Goal: Transaction & Acquisition: Book appointment/travel/reservation

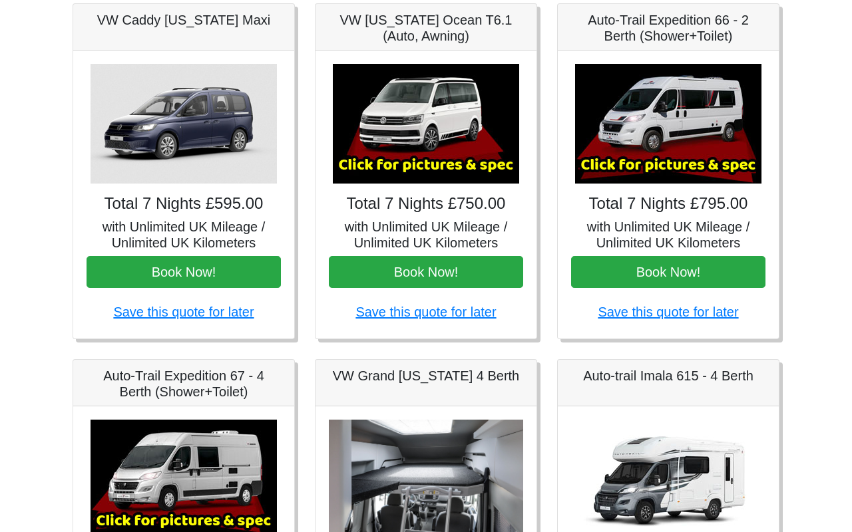
scroll to position [205, 0]
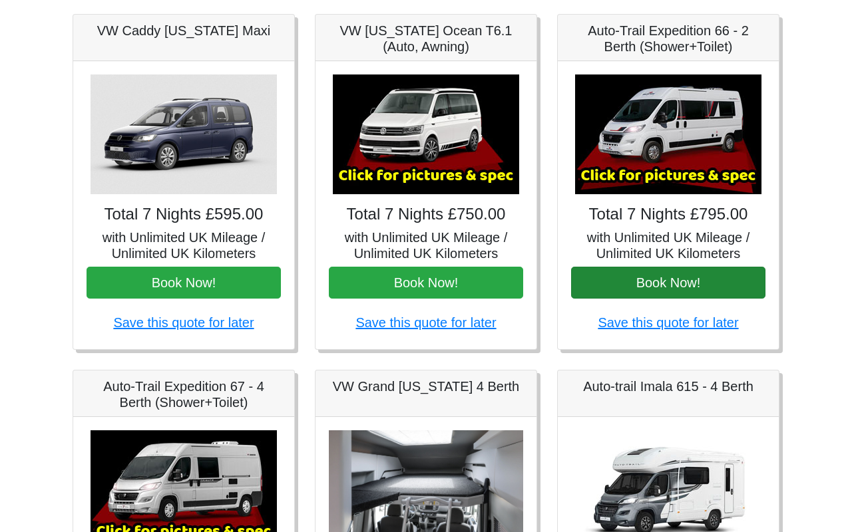
click at [628, 289] on button "Book Now!" at bounding box center [668, 283] width 194 height 32
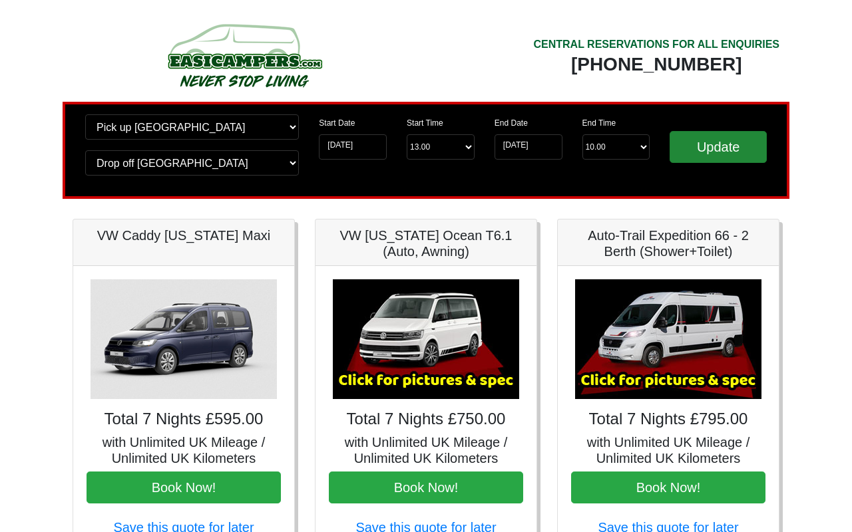
click at [717, 160] on input "Update" at bounding box center [717, 147] width 97 height 32
click at [717, 152] on input "Update" at bounding box center [717, 147] width 97 height 32
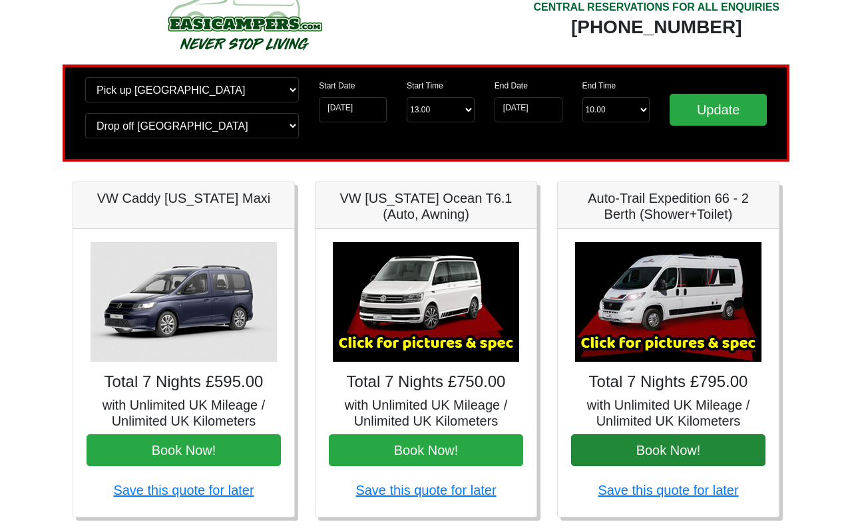
scroll to position [37, 0]
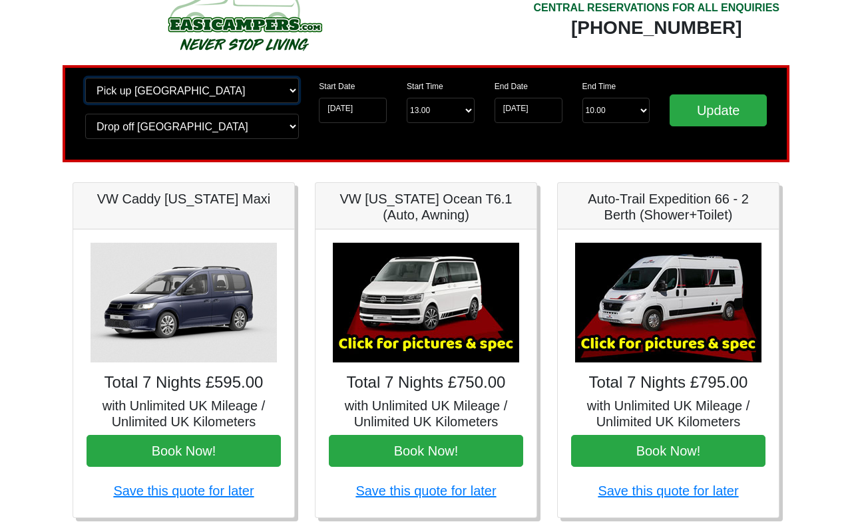
select select "QUE1"
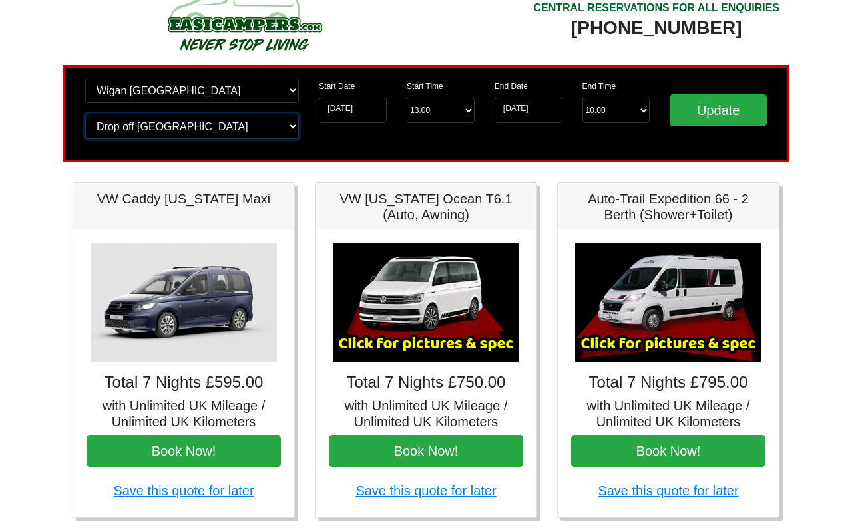
select select "QUE1"
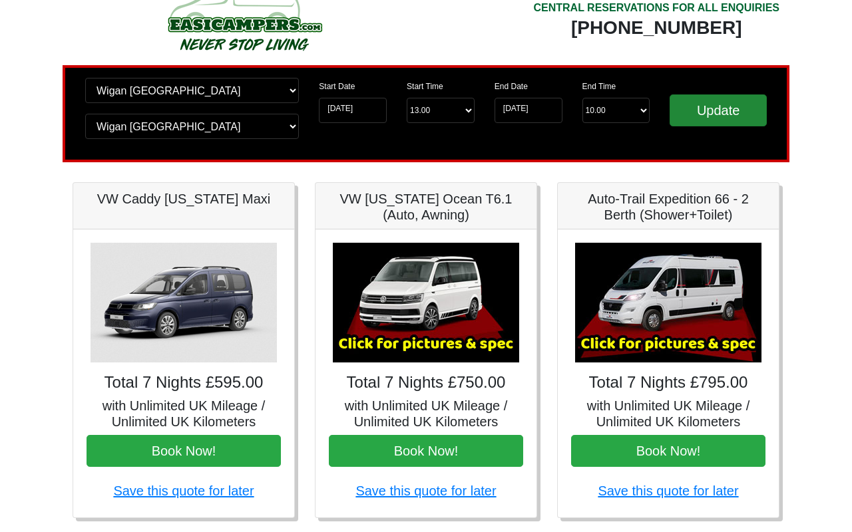
click at [723, 110] on input "Update" at bounding box center [717, 110] width 97 height 32
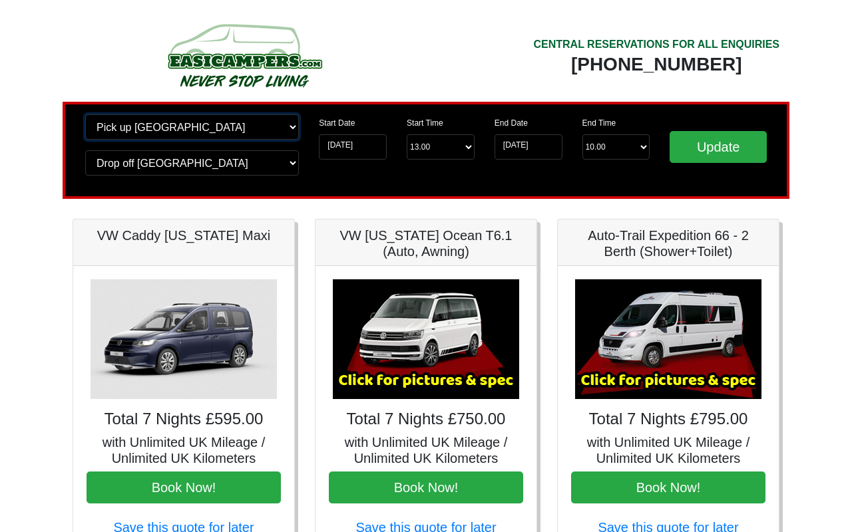
select select "MAN"
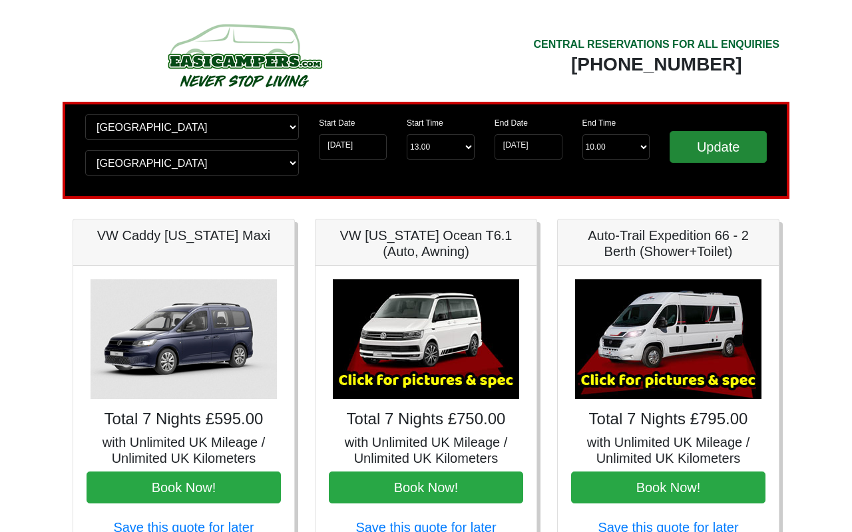
click at [708, 156] on input "Update" at bounding box center [717, 147] width 97 height 32
click at [699, 150] on input "Update" at bounding box center [717, 147] width 97 height 32
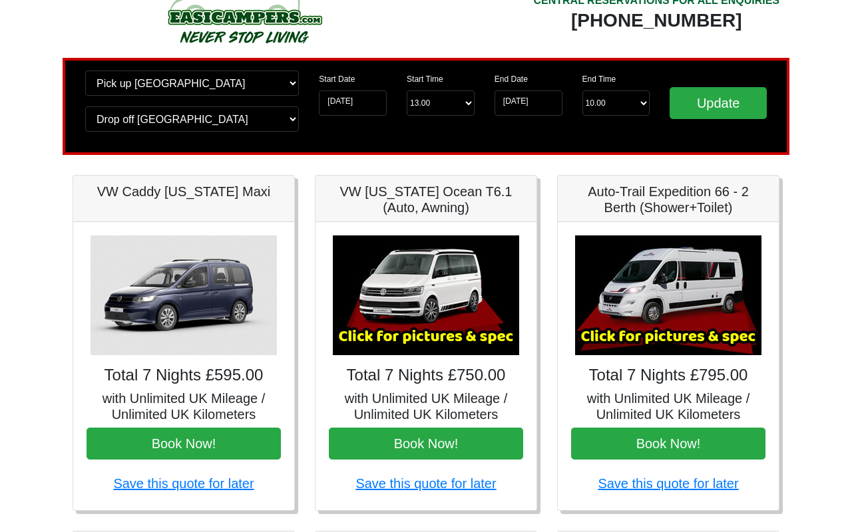
scroll to position [37, 0]
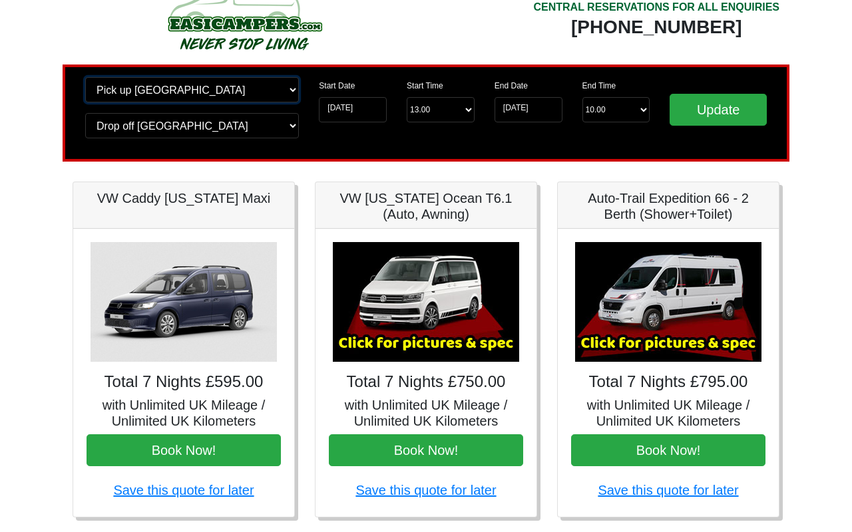
select select "BIR"
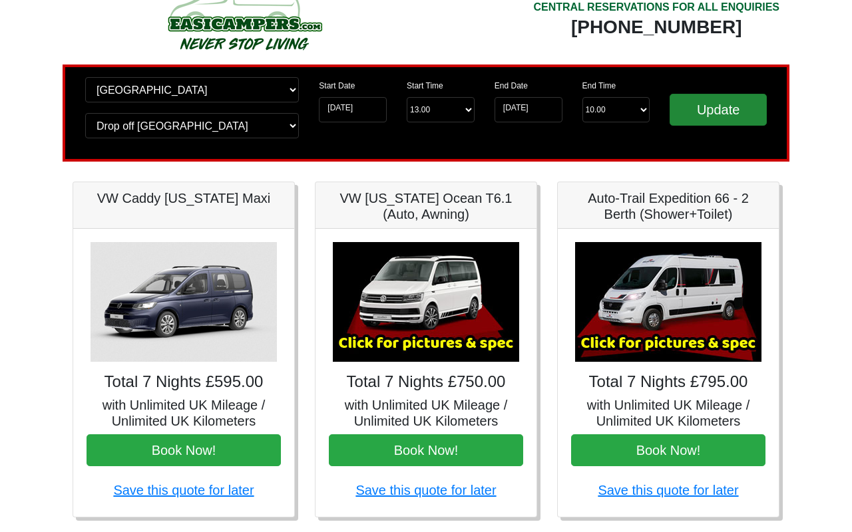
click at [713, 111] on input "Update" at bounding box center [717, 110] width 97 height 32
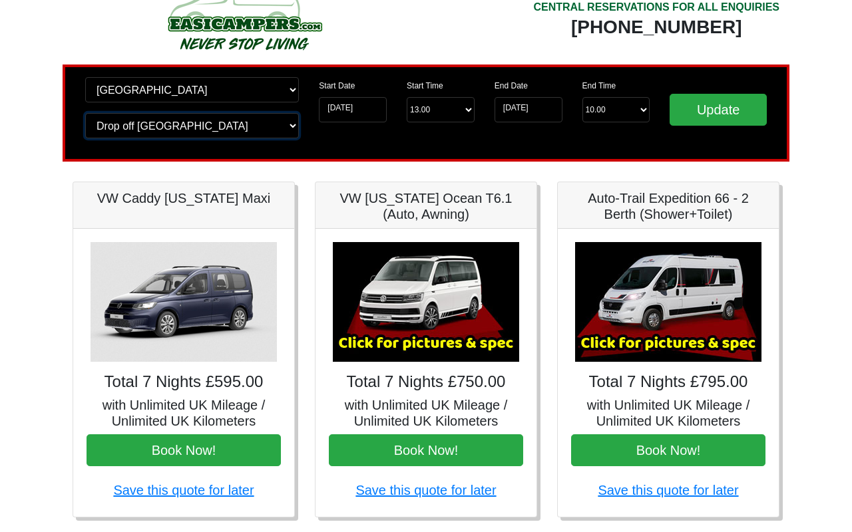
select select "BIR"
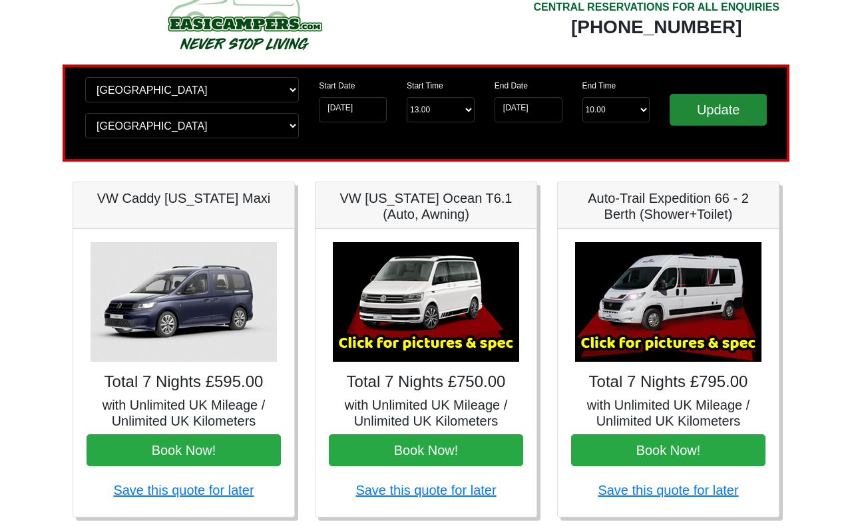
click at [699, 113] on input "Update" at bounding box center [717, 110] width 97 height 32
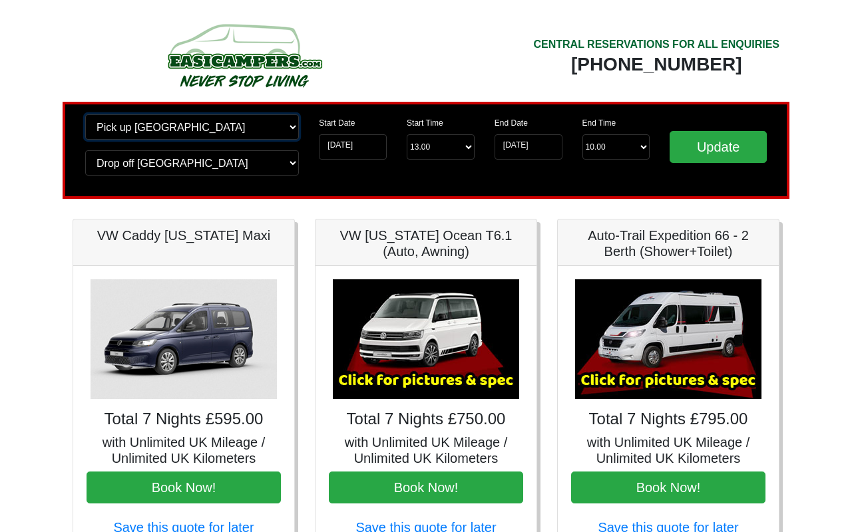
select select "GLA"
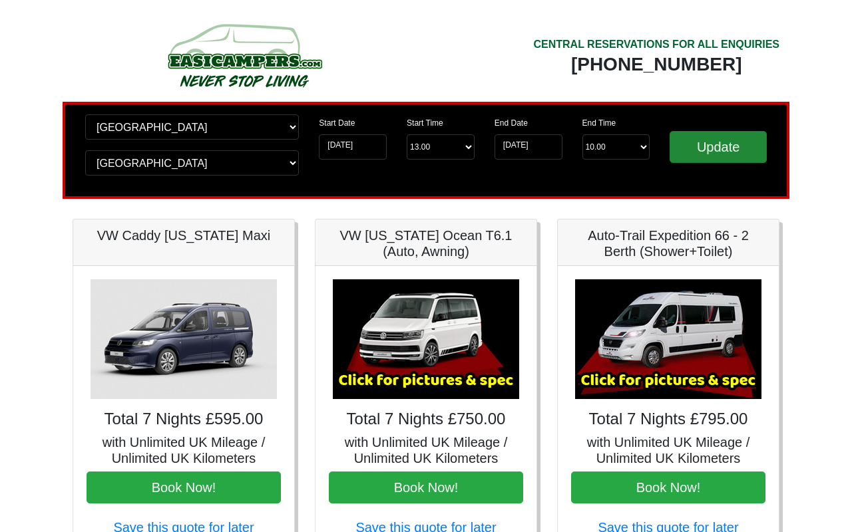
click at [701, 153] on input "Update" at bounding box center [717, 147] width 97 height 32
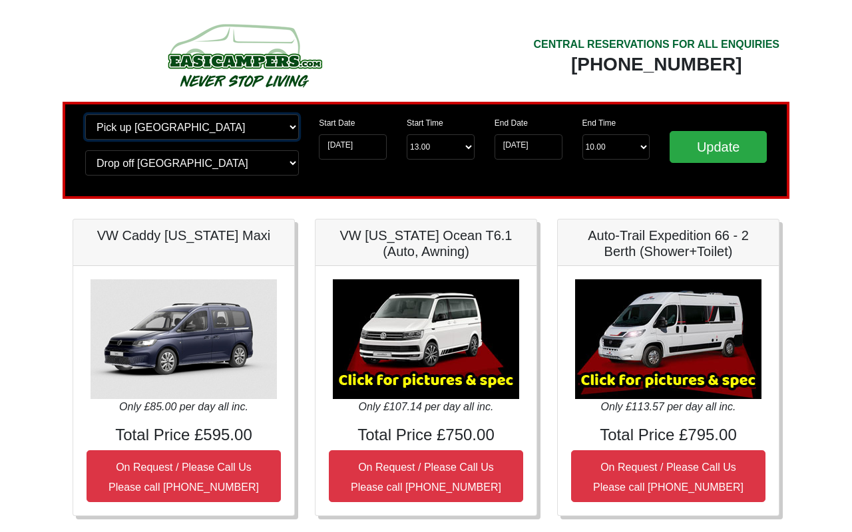
select select "LPL"
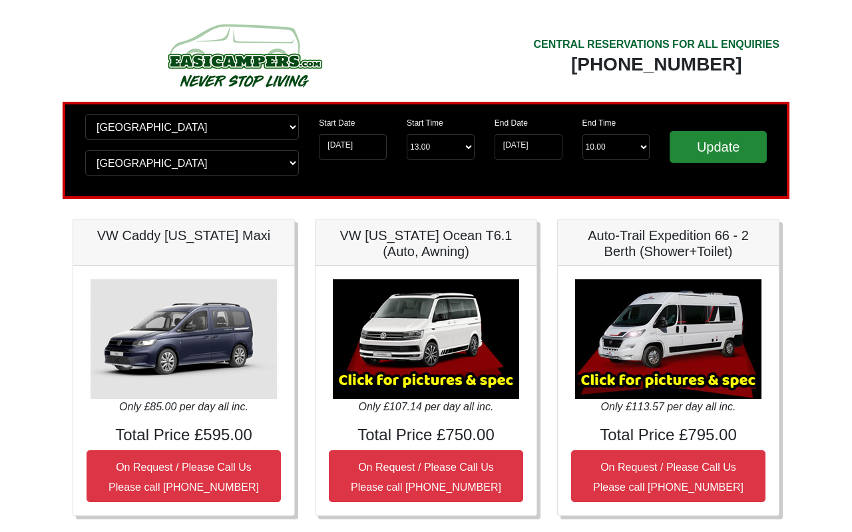
click at [706, 152] on input "Update" at bounding box center [717, 147] width 97 height 32
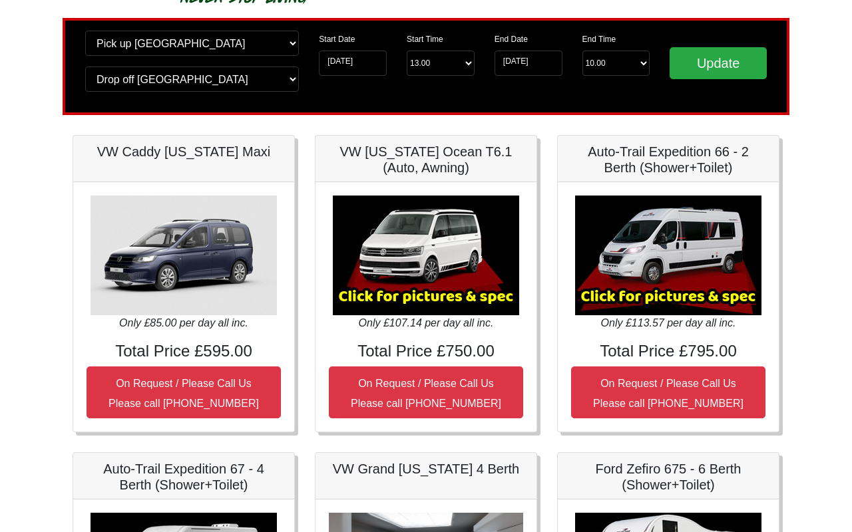
scroll to position [87, 0]
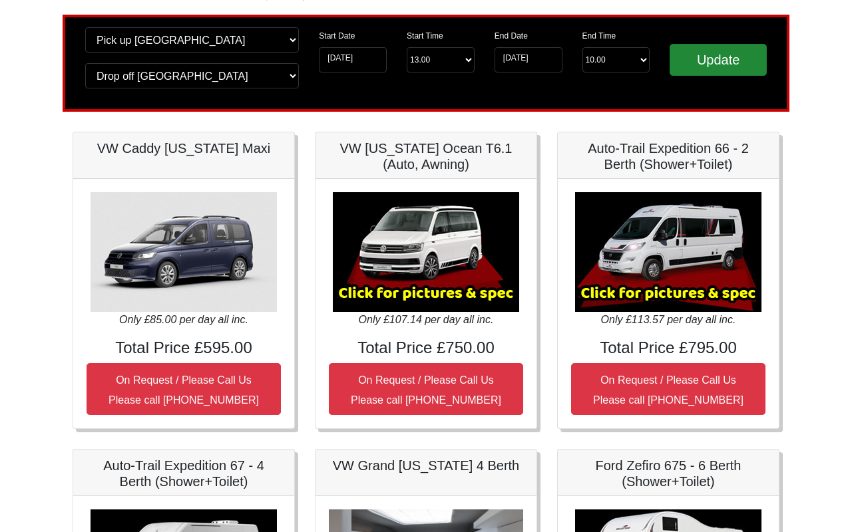
click at [700, 59] on input "Update" at bounding box center [717, 60] width 97 height 32
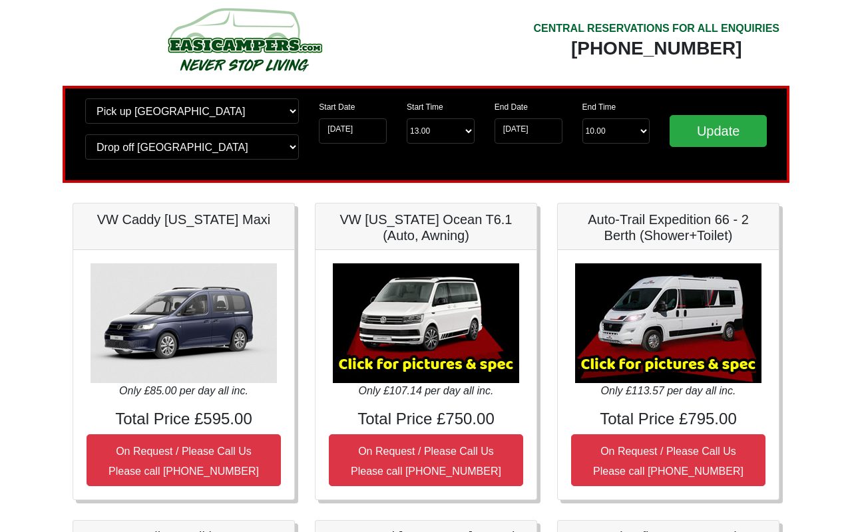
scroll to position [21, 0]
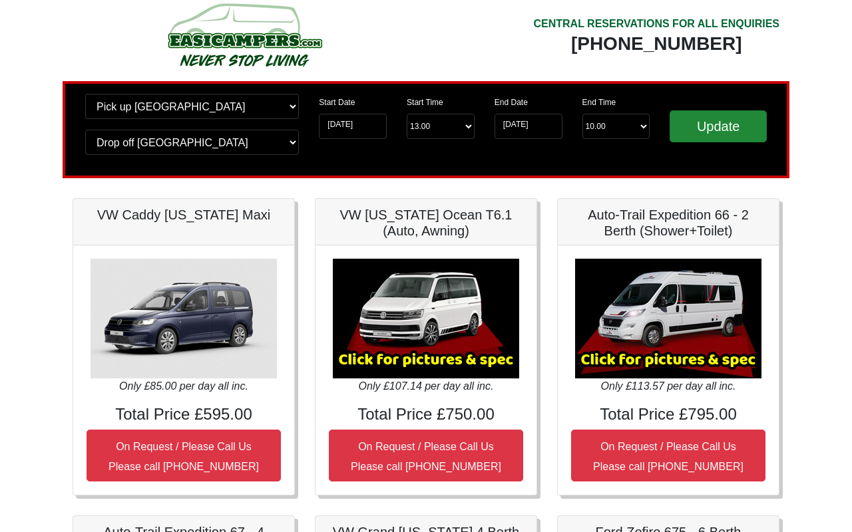
click at [693, 132] on input "Update" at bounding box center [717, 126] width 97 height 32
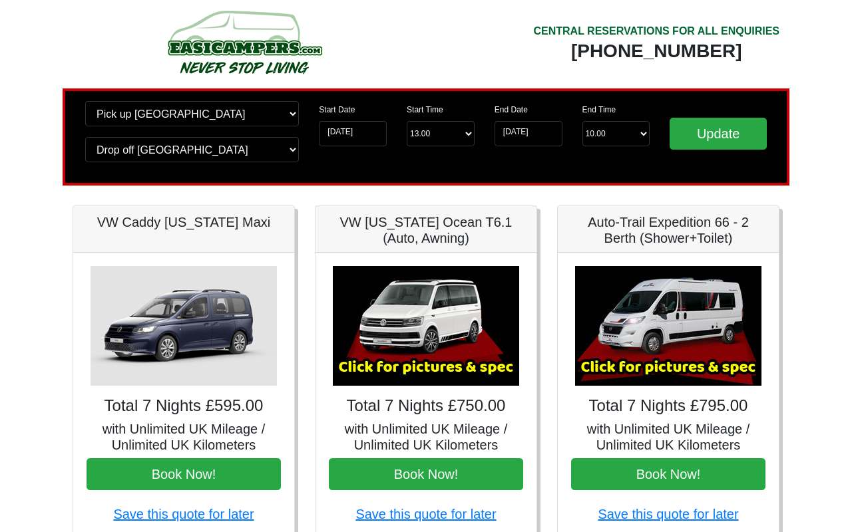
scroll to position [17, 0]
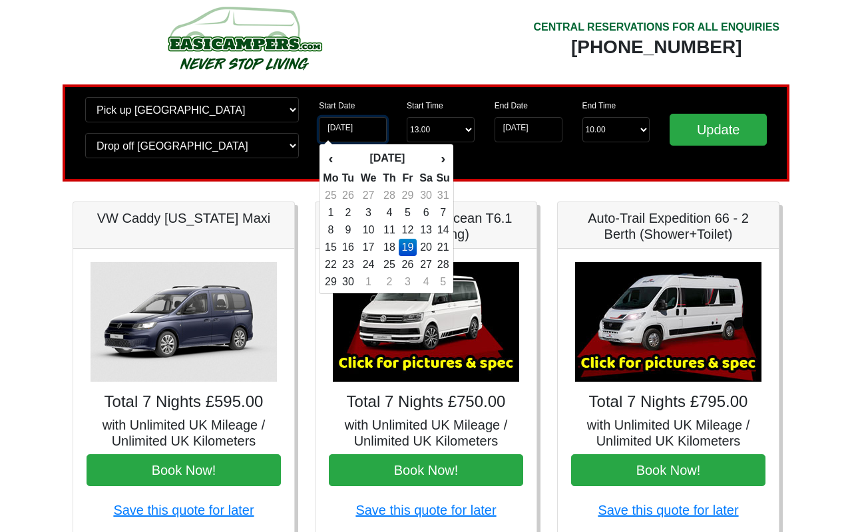
click at [365, 136] on input "[DATE]" at bounding box center [353, 129] width 68 height 25
click at [335, 213] on td "1" at bounding box center [330, 212] width 17 height 17
type input "01-09-2025"
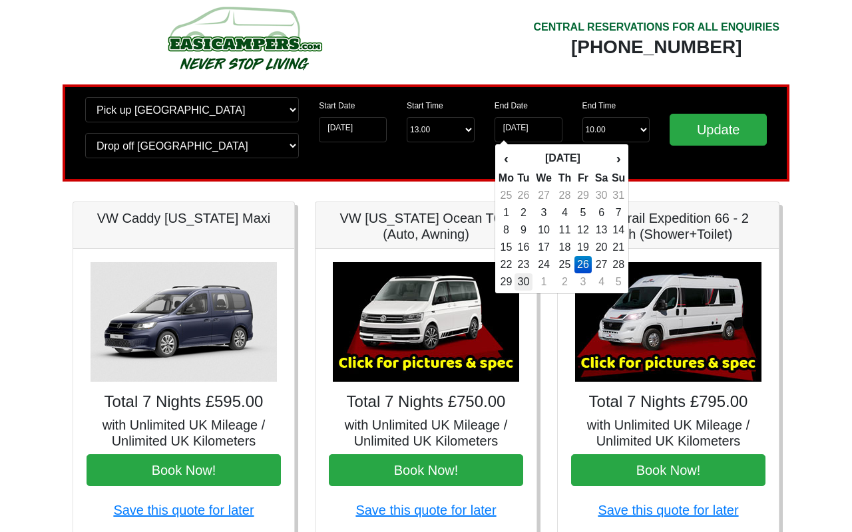
click at [528, 282] on td "30" at bounding box center [523, 281] width 18 height 17
type input "30-09-2025"
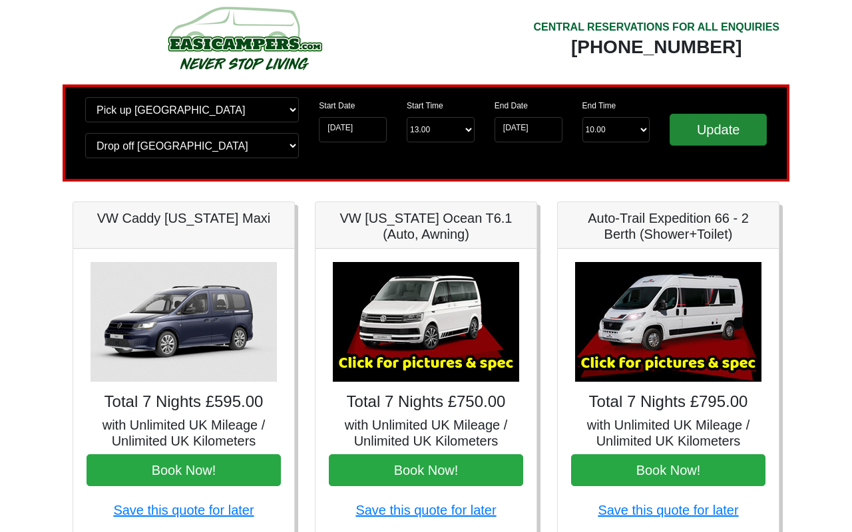
click at [709, 136] on input "Update" at bounding box center [717, 130] width 97 height 32
